Goal: Task Accomplishment & Management: Manage account settings

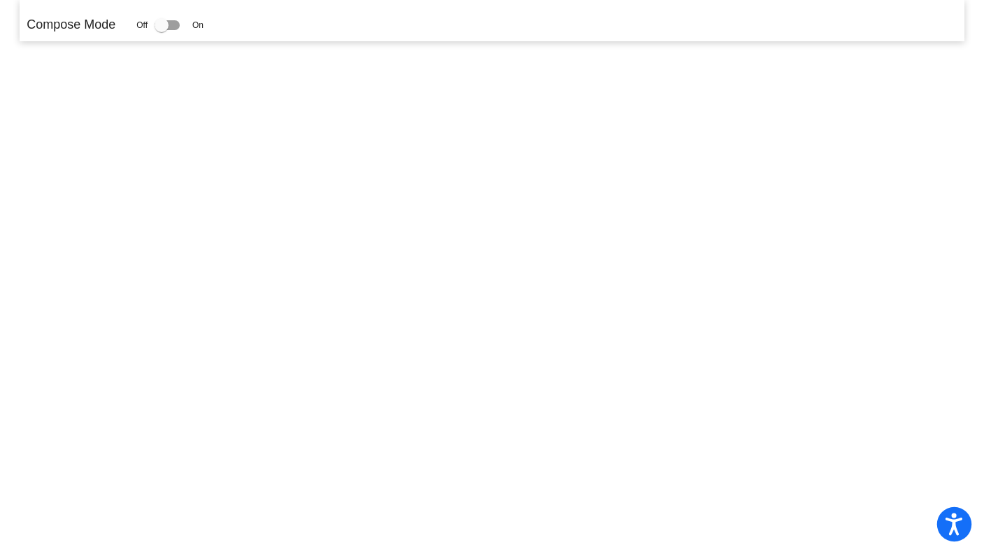
click at [958, 521] on icon "Open accessiBe: accessibility options, statement and help" at bounding box center [954, 527] width 17 height 18
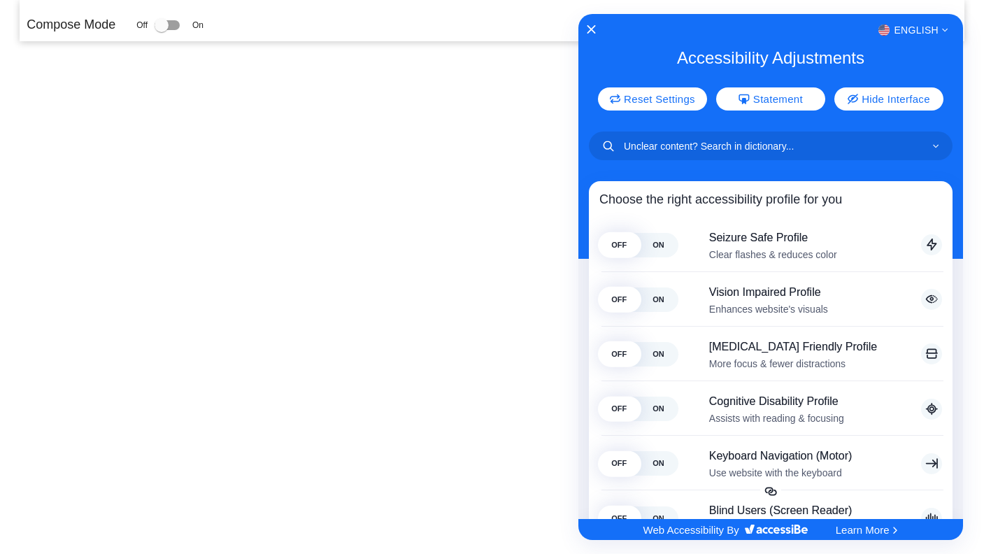
click at [262, 90] on div at bounding box center [492, 277] width 984 height 554
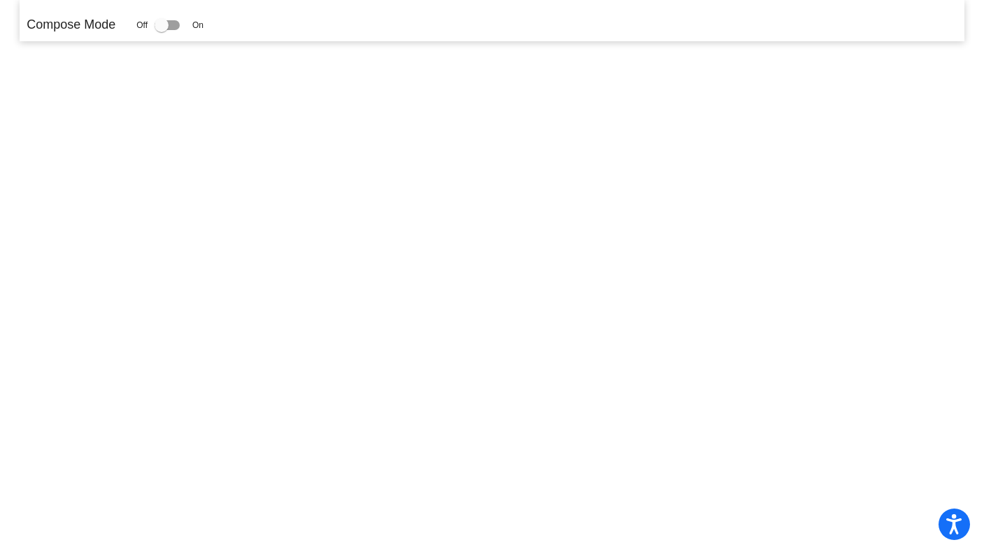
click at [174, 21] on div at bounding box center [167, 25] width 25 height 10
click at [162, 30] on input "checkbox" at bounding box center [161, 30] width 1 height 1
drag, startPoint x: 170, startPoint y: 24, endPoint x: 185, endPoint y: 24, distance: 15.4
click at [203, 24] on div "Off On" at bounding box center [169, 25] width 67 height 17
click at [176, 24] on div at bounding box center [167, 25] width 25 height 10
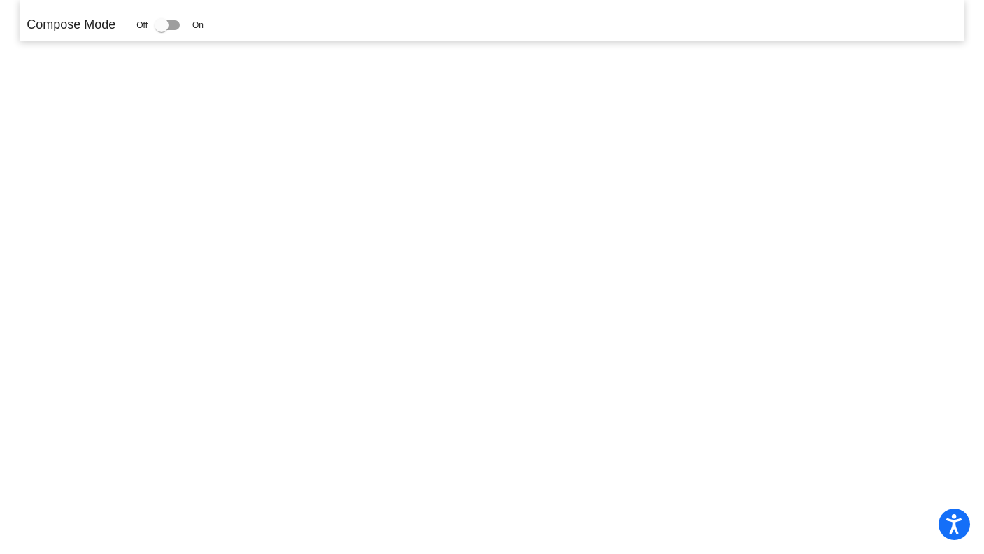
click at [162, 30] on input "checkbox" at bounding box center [161, 30] width 1 height 1
checkbox input "false"
drag, startPoint x: 173, startPoint y: 26, endPoint x: 199, endPoint y: 24, distance: 25.9
click at [199, 24] on div "Off On" at bounding box center [169, 25] width 67 height 17
click at [178, 22] on div at bounding box center [167, 25] width 25 height 10
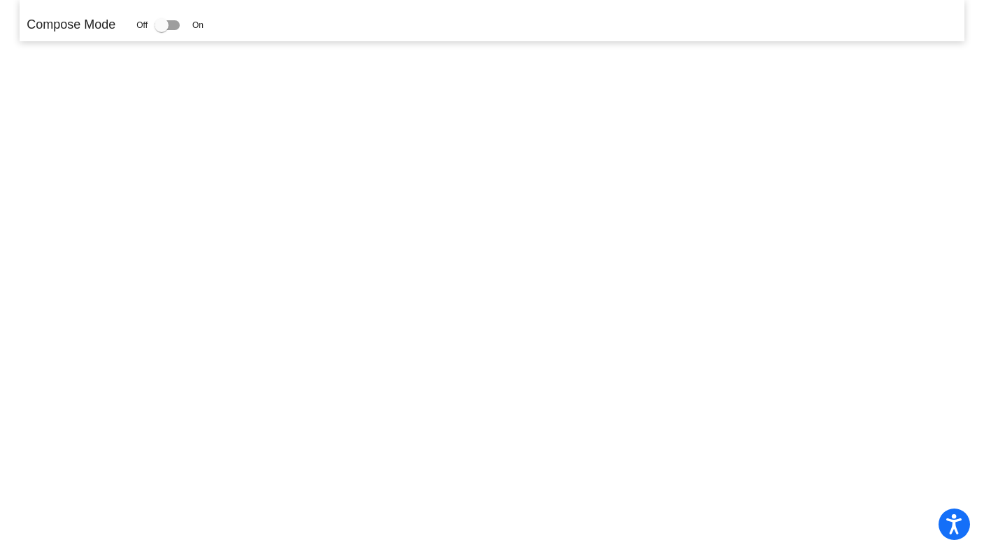
click at [162, 30] on input "checkbox" at bounding box center [161, 30] width 1 height 1
click at [178, 22] on div at bounding box center [167, 25] width 25 height 10
click at [162, 30] on input "checkbox" at bounding box center [161, 30] width 1 height 1
click at [178, 22] on div at bounding box center [167, 25] width 25 height 10
click at [162, 30] on input "checkbox" at bounding box center [161, 30] width 1 height 1
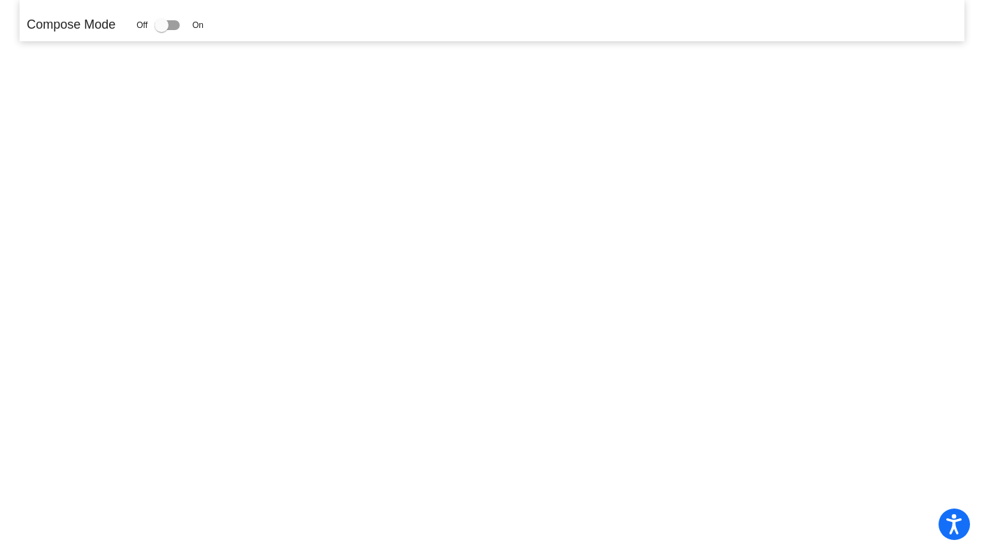
click at [178, 22] on div at bounding box center [167, 25] width 25 height 10
click at [162, 30] on input "checkbox" at bounding box center [161, 30] width 1 height 1
click at [178, 22] on div at bounding box center [167, 25] width 25 height 10
click at [162, 30] on input "checkbox" at bounding box center [161, 30] width 1 height 1
checkbox input "true"
